Goal: Information Seeking & Learning: Learn about a topic

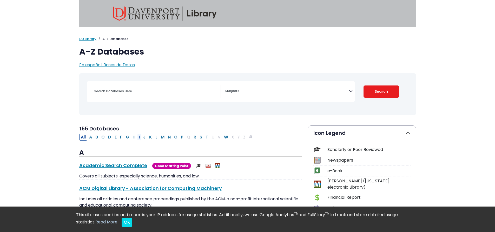
click at [139, 136] on button "I" at bounding box center [139, 137] width 4 height 7
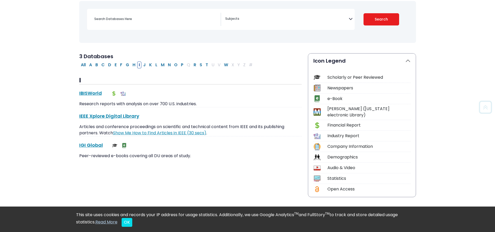
scroll to position [78, 0]
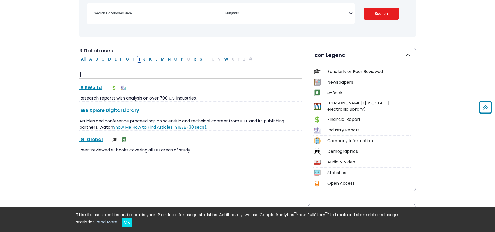
click at [90, 92] on div "IBISWorld This link opens in a new window Research reports with analysis on ove…" at bounding box center [190, 93] width 222 height 18
click at [88, 89] on link "IBISWorld This link opens in a new window" at bounding box center [90, 87] width 23 height 6
click at [84, 57] on button "All" at bounding box center [83, 59] width 8 height 7
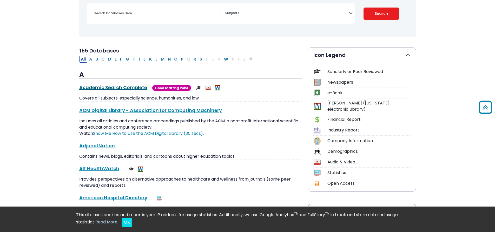
click at [124, 87] on link "Academic Search Complete This link opens in a new window" at bounding box center [113, 87] width 68 height 6
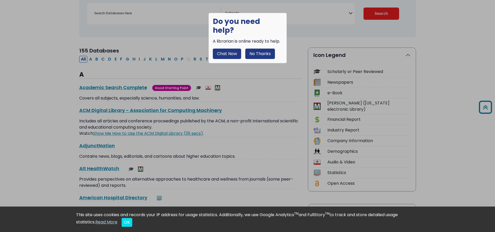
click at [271, 49] on button "No Thanks" at bounding box center [260, 54] width 30 height 10
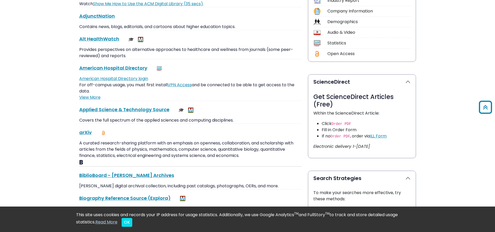
scroll to position [208, 0]
click at [106, 39] on link "Alt HealthWatch This link opens in a new window" at bounding box center [99, 38] width 40 height 6
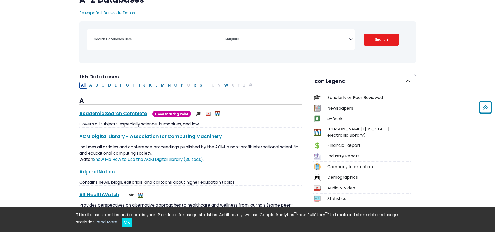
scroll to position [26, 0]
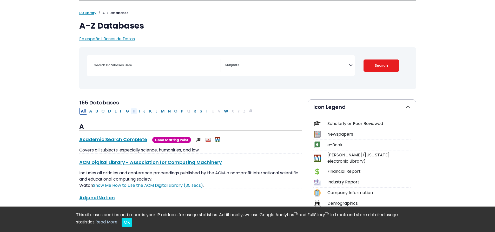
click at [133, 110] on button "H" at bounding box center [134, 111] width 6 height 7
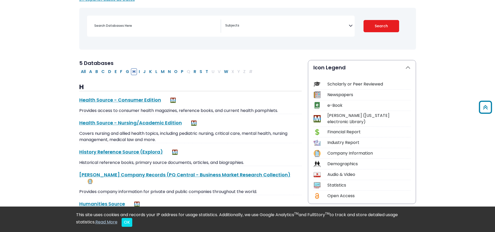
scroll to position [52, 0]
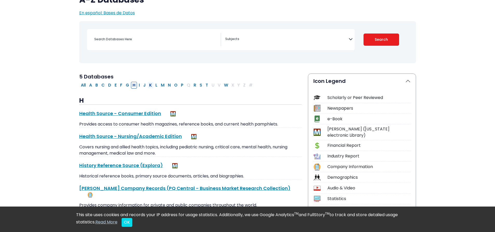
click at [150, 88] on button "K" at bounding box center [151, 85] width 6 height 7
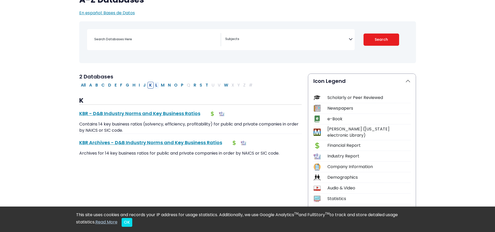
click at [155, 86] on button "L" at bounding box center [156, 85] width 5 height 7
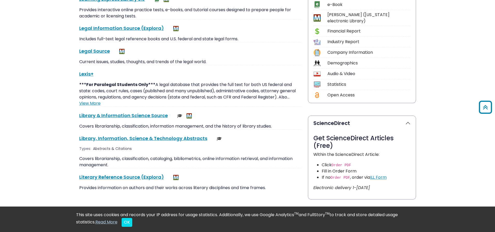
scroll to position [130, 0]
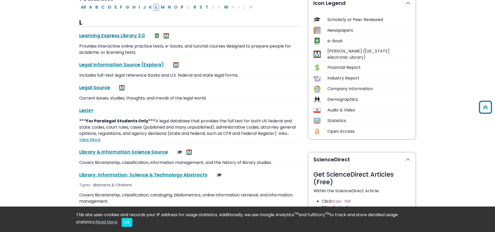
click at [332, 118] on div "Statistics" at bounding box center [368, 121] width 83 height 6
click at [199, 6] on button "S" at bounding box center [201, 7] width 6 height 7
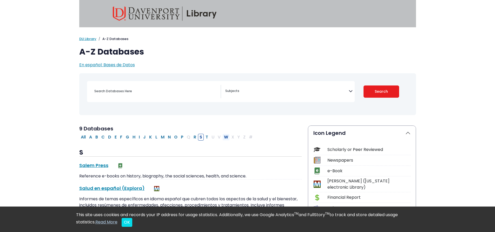
click at [228, 137] on button "W" at bounding box center [225, 137] width 7 height 7
click at [225, 137] on button "W" at bounding box center [225, 137] width 7 height 7
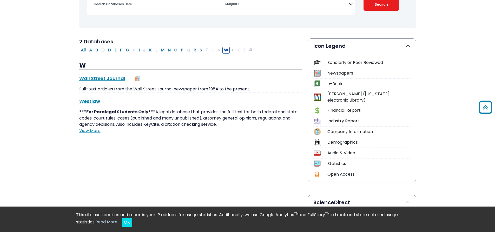
scroll to position [52, 0]
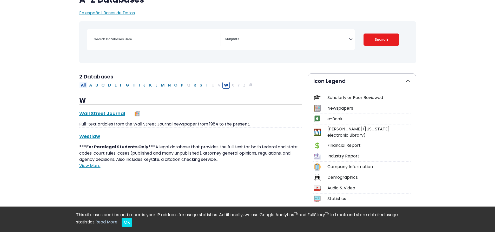
click at [84, 87] on button "All" at bounding box center [83, 85] width 8 height 7
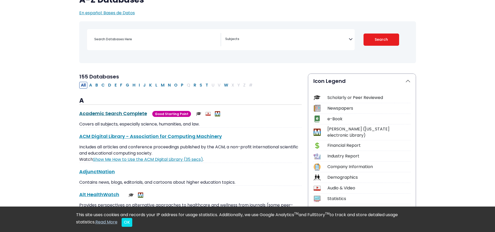
click at [121, 114] on link "Academic Search Complete This link opens in a new window" at bounding box center [113, 113] width 68 height 6
click at [140, 83] on button "I" at bounding box center [139, 85] width 4 height 7
select select "Database Subject Filter"
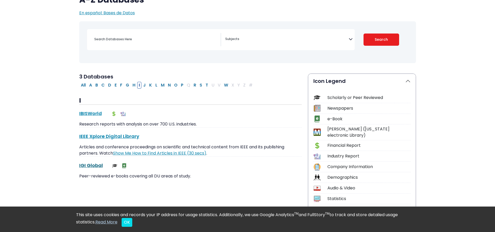
click at [89, 165] on link "IGI Global This link opens in a new window" at bounding box center [91, 165] width 24 height 6
